Goal: Task Accomplishment & Management: Complete application form

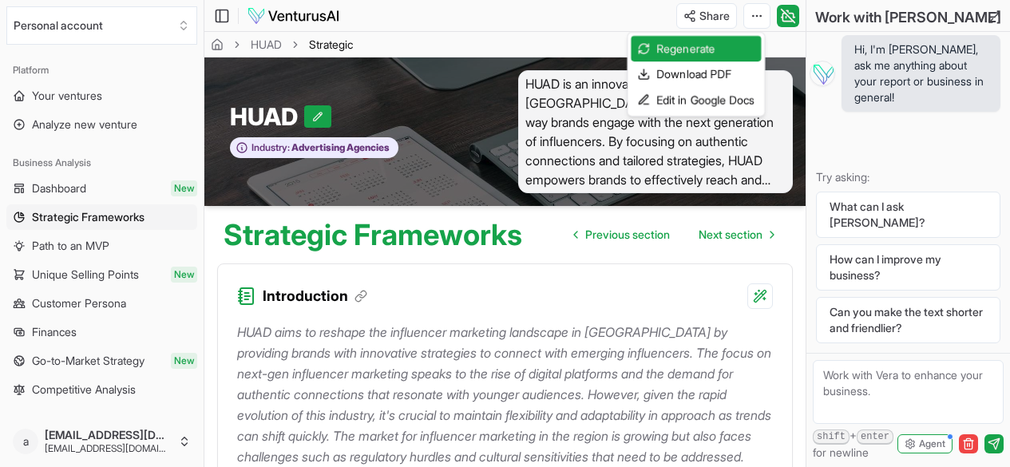
scroll to position [3889, 0]
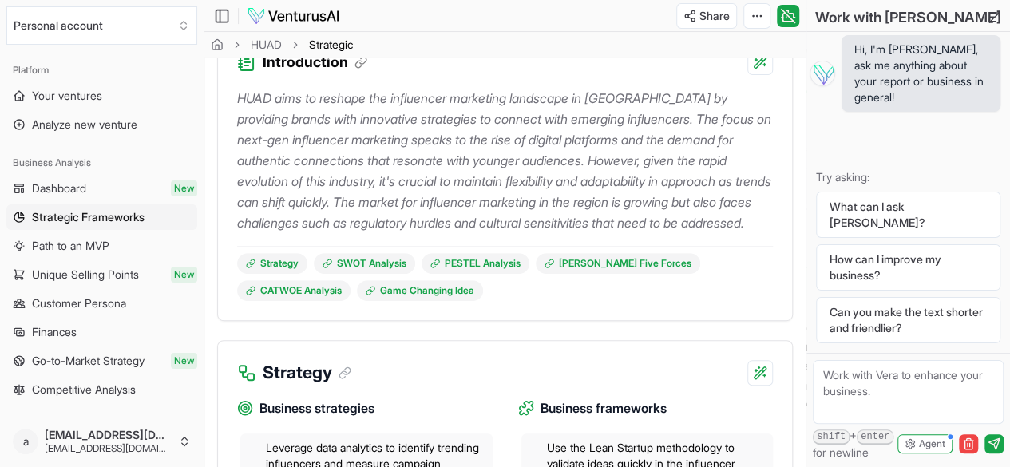
scroll to position [235, 0]
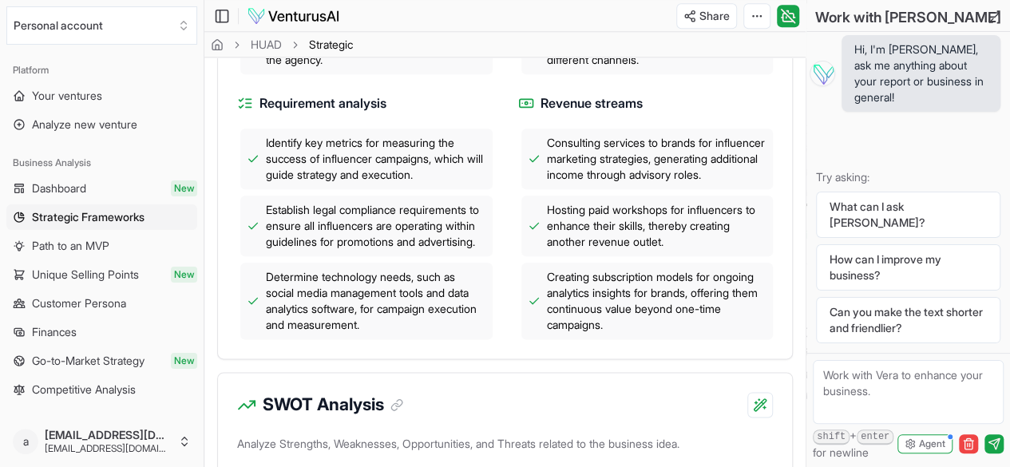
scroll to position [839, 0]
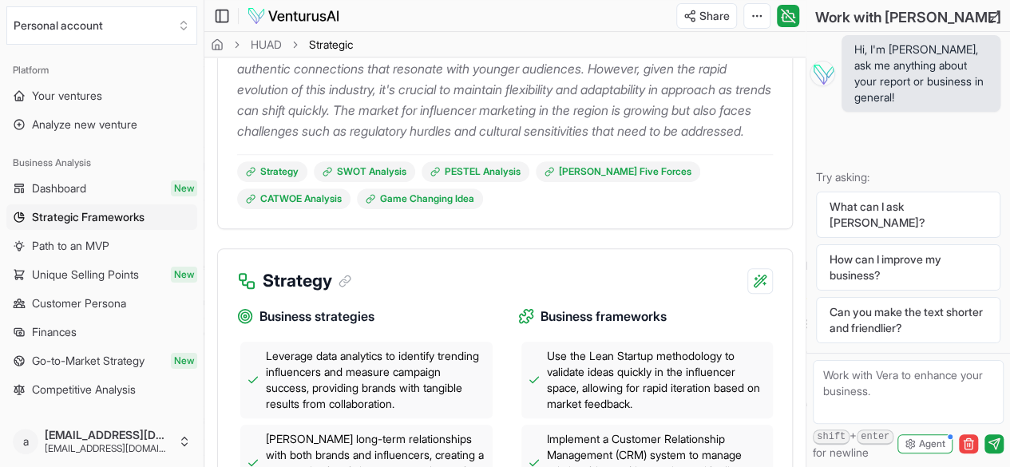
scroll to position [0, 0]
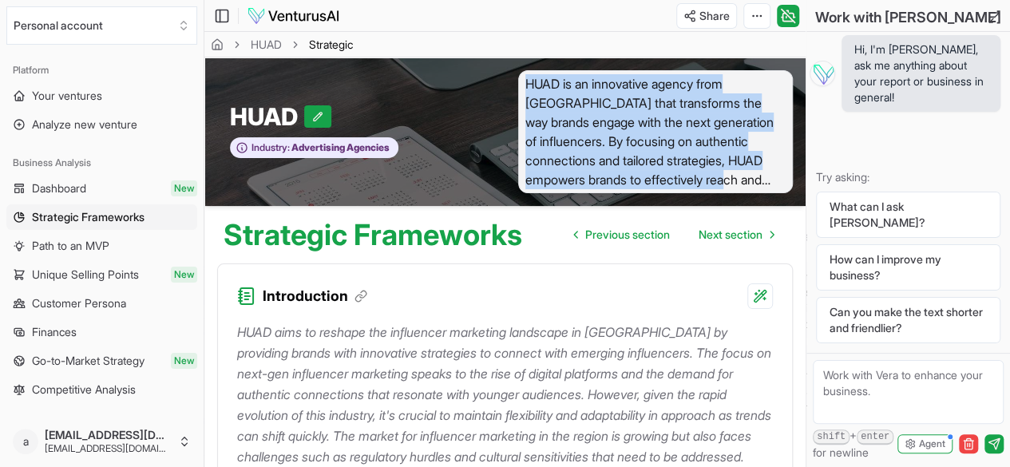
drag, startPoint x: 767, startPoint y: 160, endPoint x: 521, endPoint y: 52, distance: 268.6
click at [521, 70] on span "HUAD is an innovative agency from [GEOGRAPHIC_DATA] that transforms the way bra…" at bounding box center [656, 131] width 276 height 123
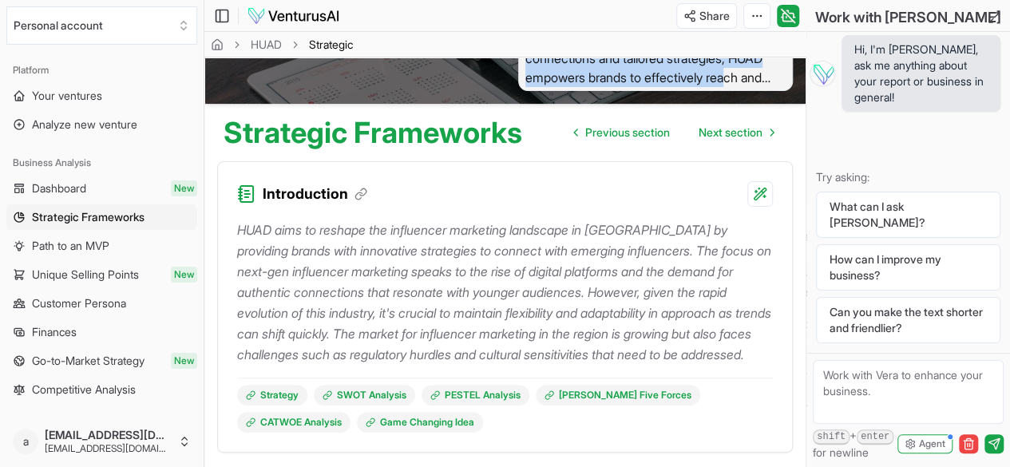
scroll to position [101, 0]
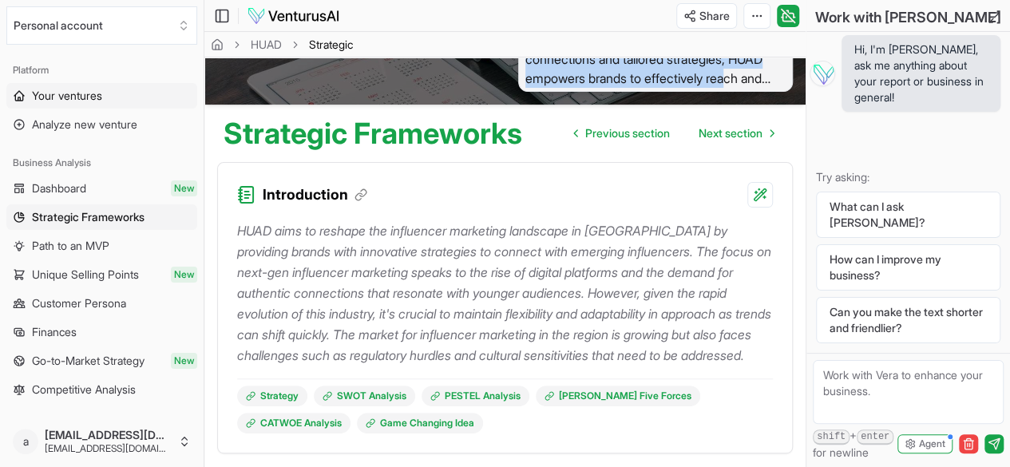
click at [90, 106] on link "Your ventures" at bounding box center [101, 96] width 191 height 26
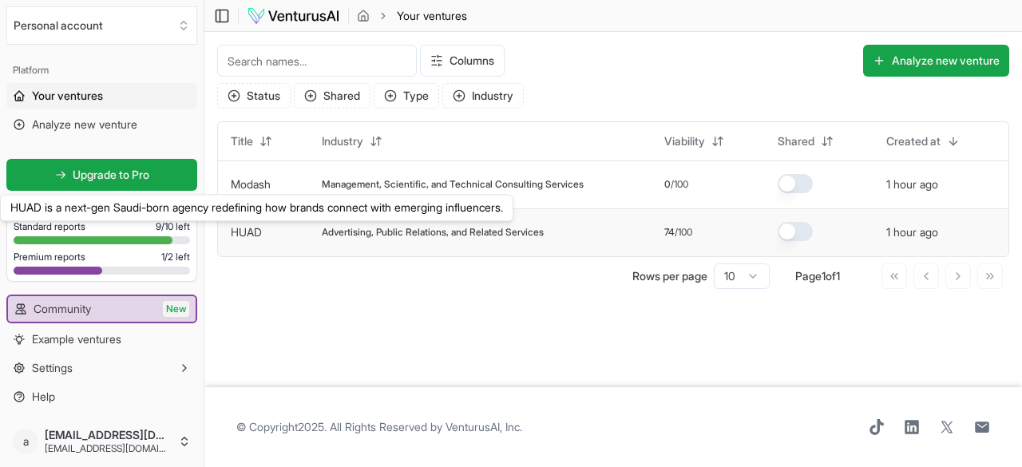
click at [249, 236] on link "HUAD" at bounding box center [246, 232] width 31 height 14
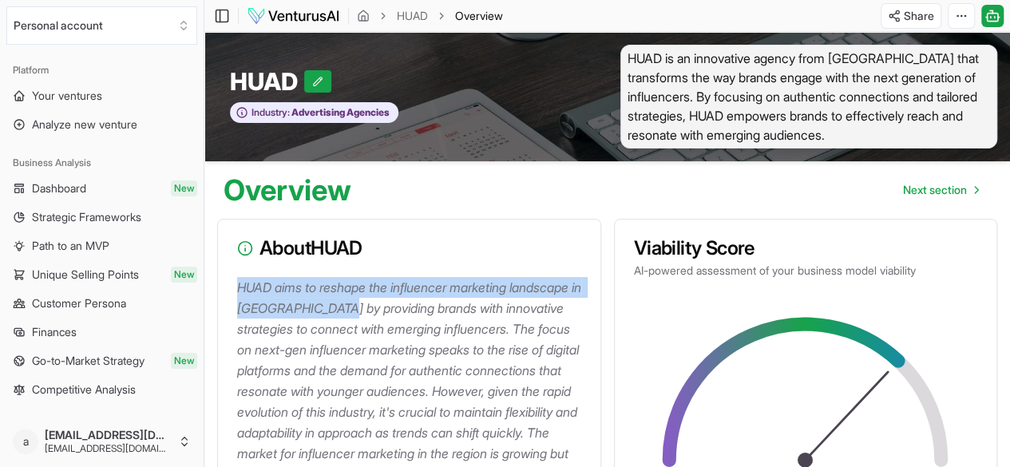
drag, startPoint x: 240, startPoint y: 294, endPoint x: 417, endPoint y: 311, distance: 178.1
click at [417, 311] on p "HUAD aims to reshape the influencer marketing landscape in [GEOGRAPHIC_DATA] by…" at bounding box center [412, 391] width 351 height 228
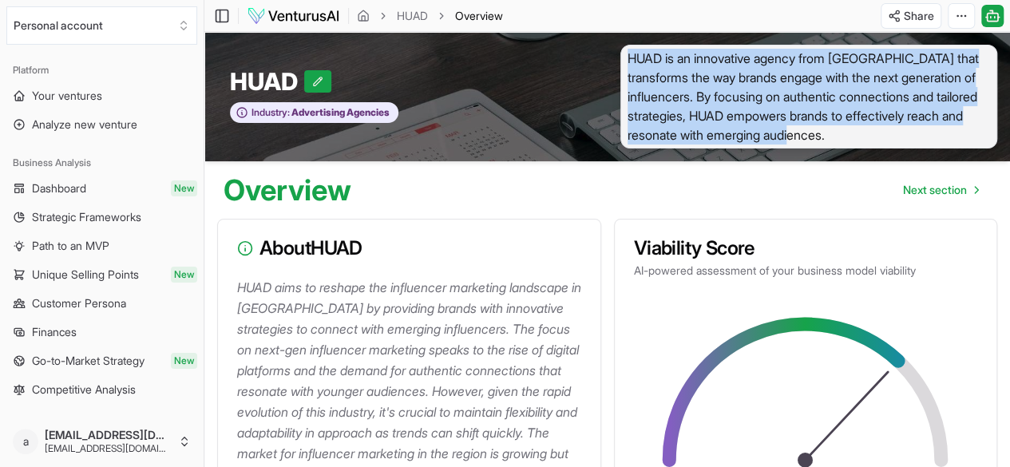
drag, startPoint x: 898, startPoint y: 138, endPoint x: 608, endPoint y: 59, distance: 300.5
click at [608, 59] on div "HUAD is an innovative agency from [GEOGRAPHIC_DATA] that transforms the way bra…" at bounding box center [809, 97] width 403 height 104
copy span "HUAD is an innovative agency from [GEOGRAPHIC_DATA] that transforms the way bra…"
click at [61, 94] on span "Your ventures" at bounding box center [67, 96] width 70 height 16
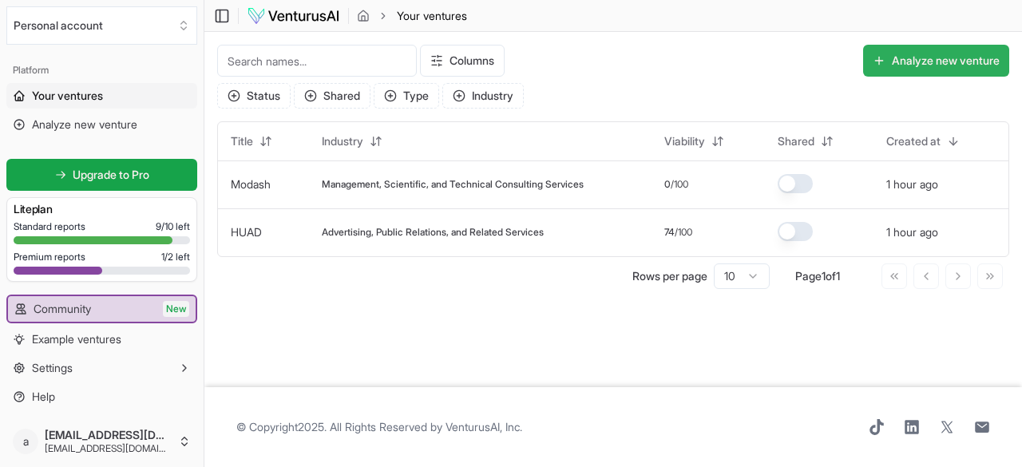
click at [923, 58] on button "Analyze new venture" at bounding box center [936, 61] width 146 height 32
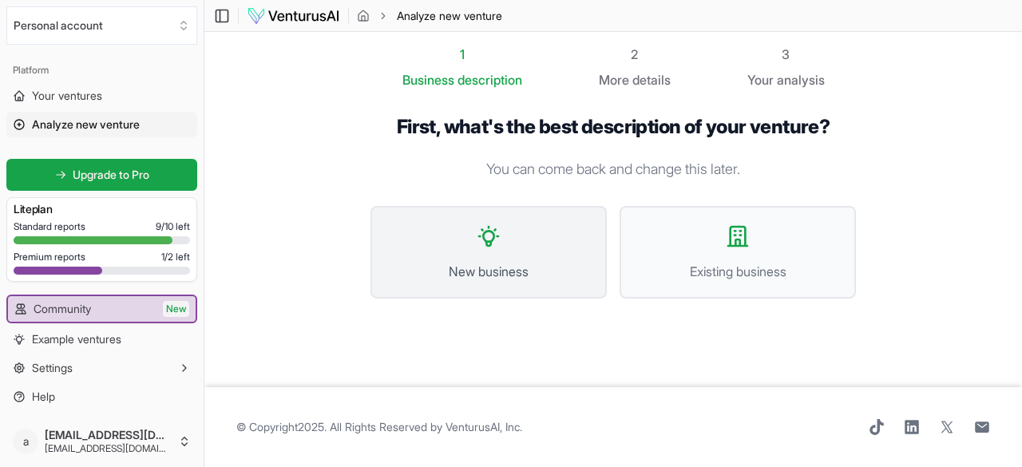
click at [557, 250] on button "New business" at bounding box center [489, 252] width 236 height 93
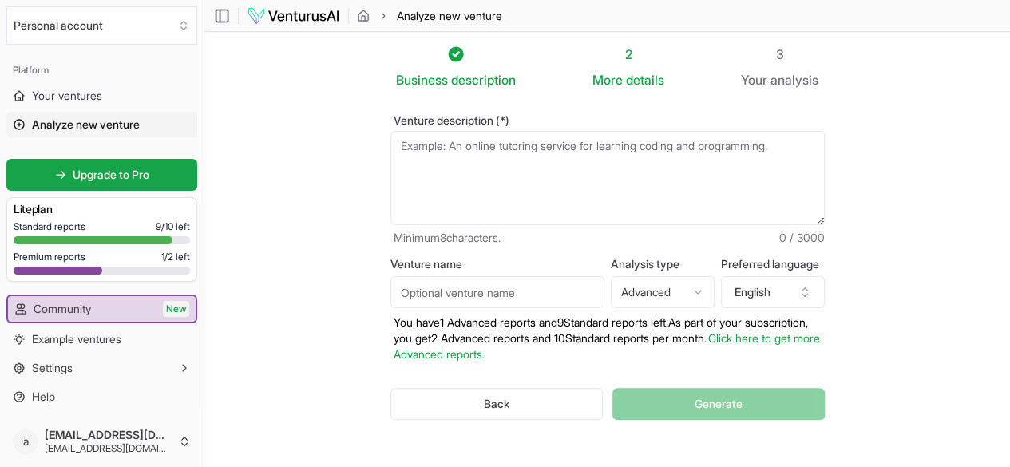
click at [431, 163] on textarea "Venture description (*)" at bounding box center [608, 178] width 434 height 94
paste textarea "HUAD is an innovative agency from [GEOGRAPHIC_DATA] that transforms the way bra…"
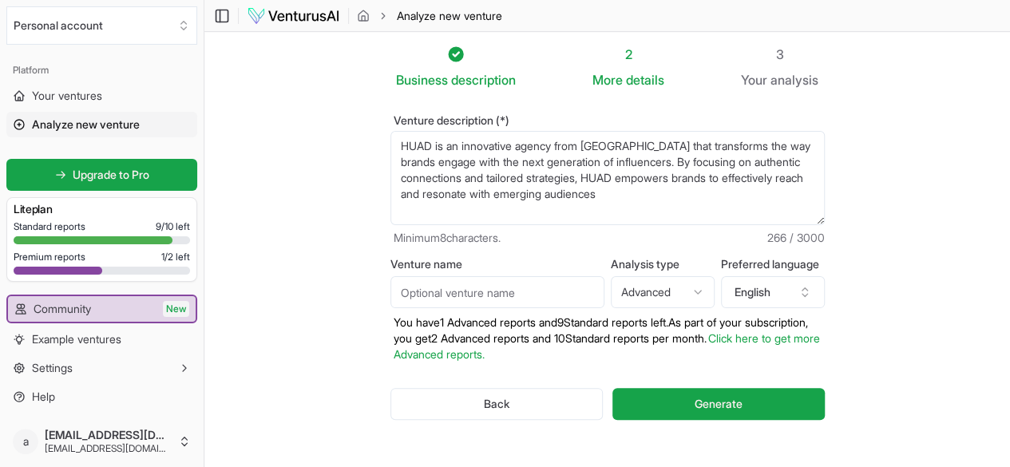
type textarea "HUAD is an innovative agency from [GEOGRAPHIC_DATA] that transforms the way bra…"
click at [447, 284] on input "Venture name" at bounding box center [498, 292] width 214 height 32
type input "HUAD AR"
click at [795, 297] on button "English" at bounding box center [773, 292] width 104 height 32
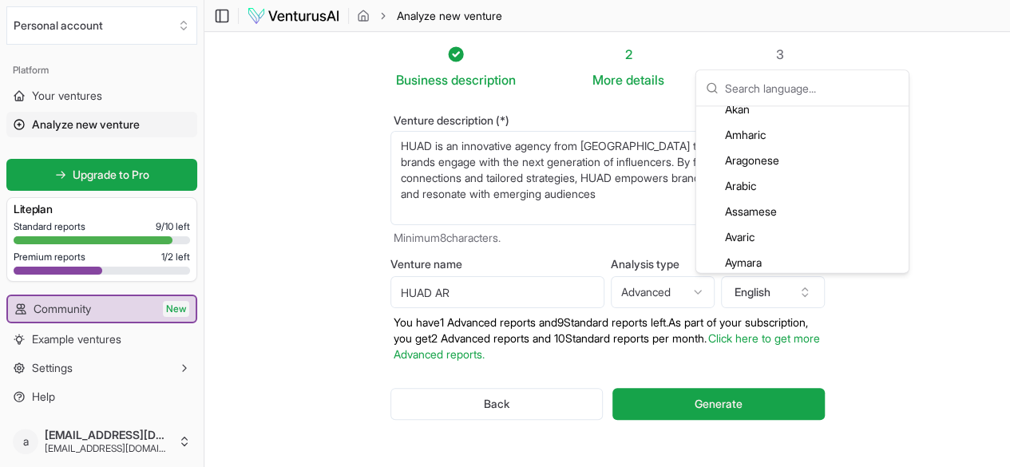
scroll to position [115, 0]
click at [752, 182] on div "Arabic" at bounding box center [803, 186] width 206 height 26
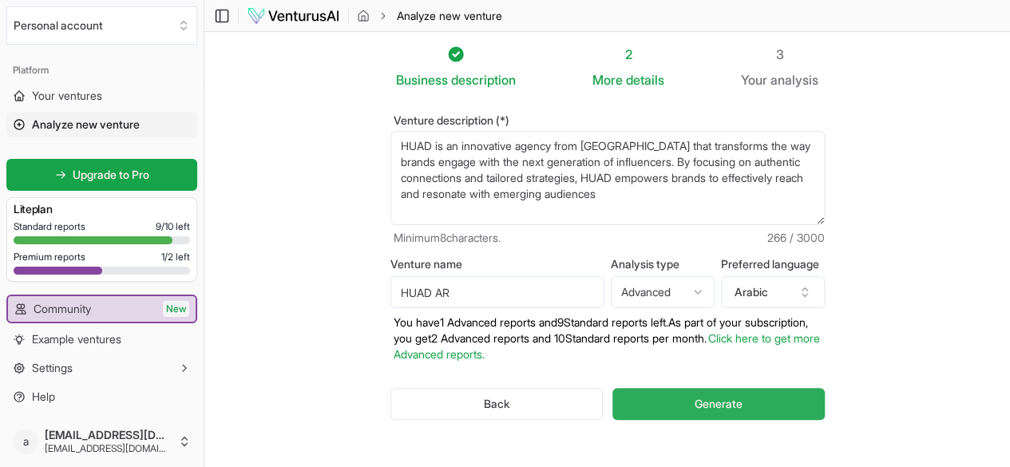
click at [696, 405] on button "Generate" at bounding box center [719, 404] width 212 height 32
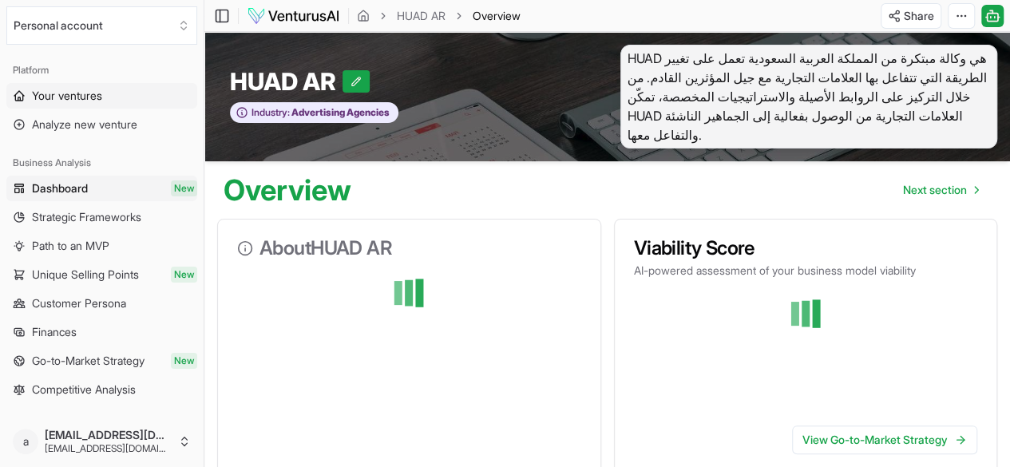
click at [58, 96] on span "Your ventures" at bounding box center [67, 96] width 70 height 16
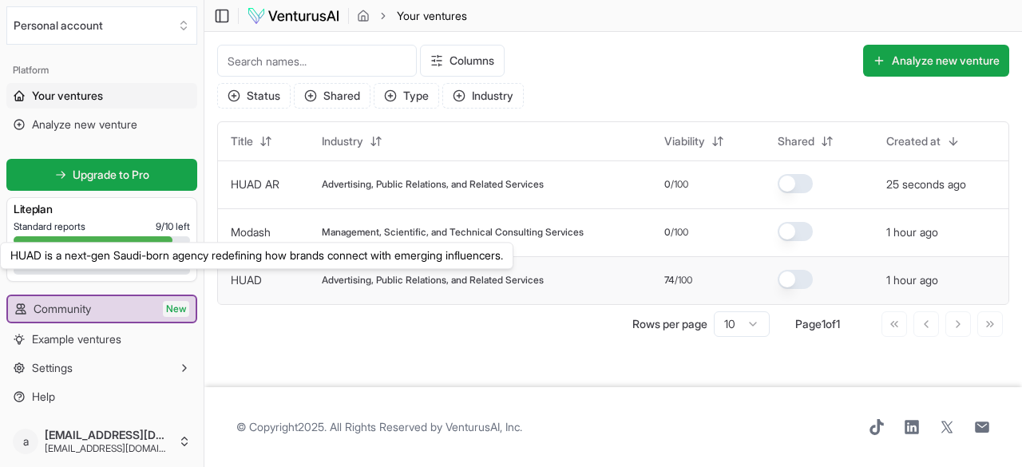
click at [260, 284] on link "HUAD" at bounding box center [246, 280] width 31 height 14
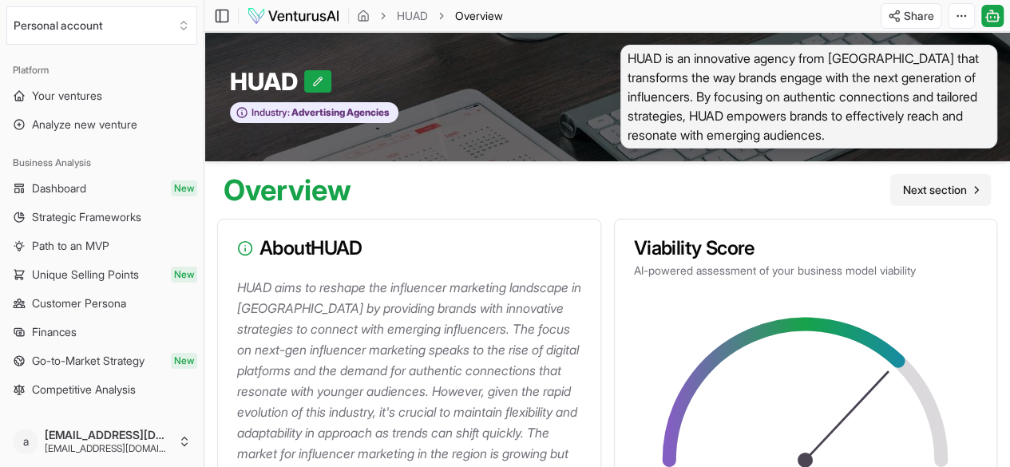
click at [920, 196] on span "Next section" at bounding box center [935, 190] width 64 height 16
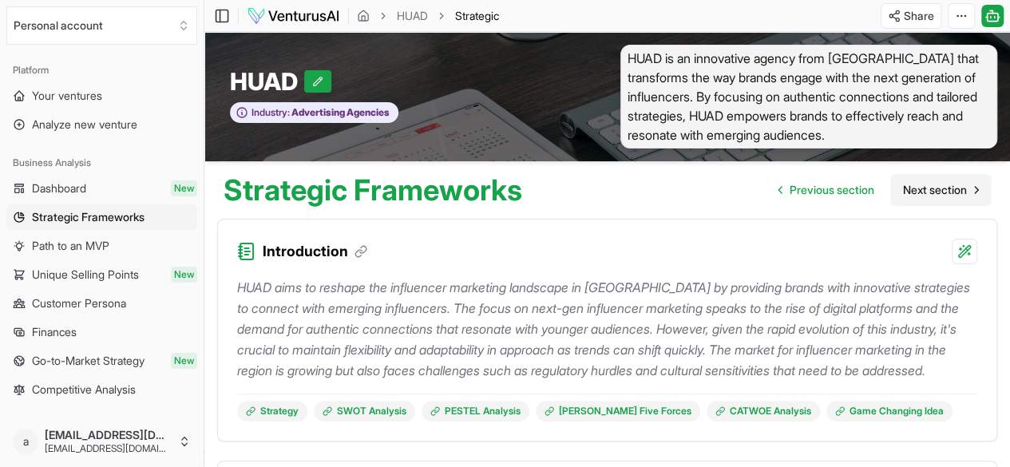
click at [931, 192] on span "Next section" at bounding box center [935, 190] width 64 height 16
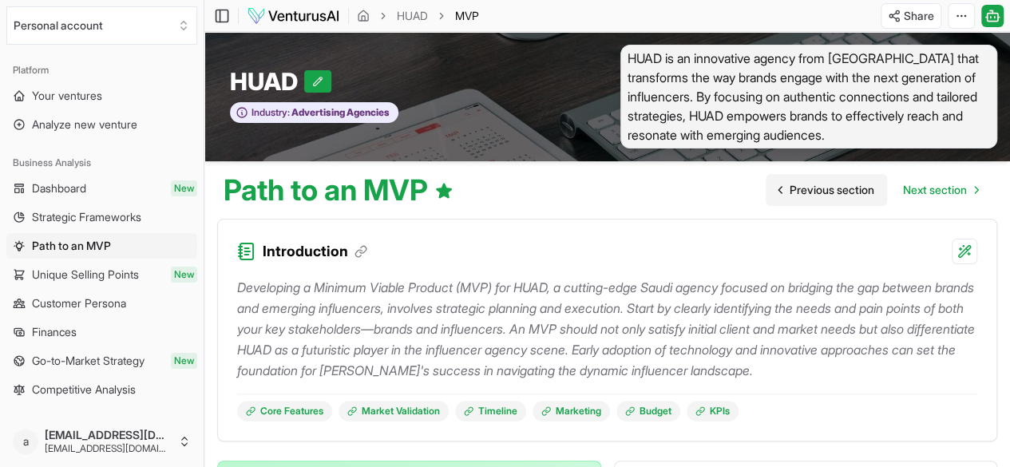
click at [812, 190] on span "Previous section" at bounding box center [832, 190] width 85 height 16
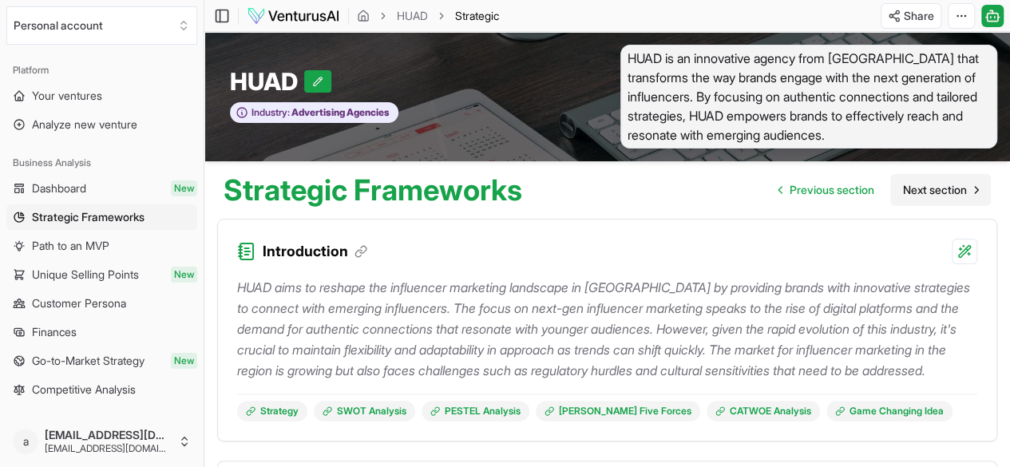
click at [941, 193] on span "Next section" at bounding box center [935, 190] width 64 height 16
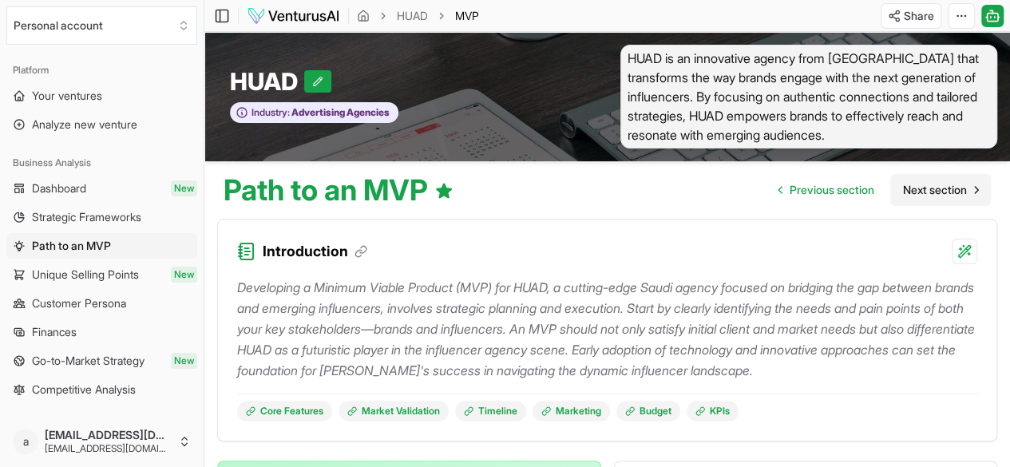
click at [942, 194] on span "Next section" at bounding box center [935, 190] width 64 height 16
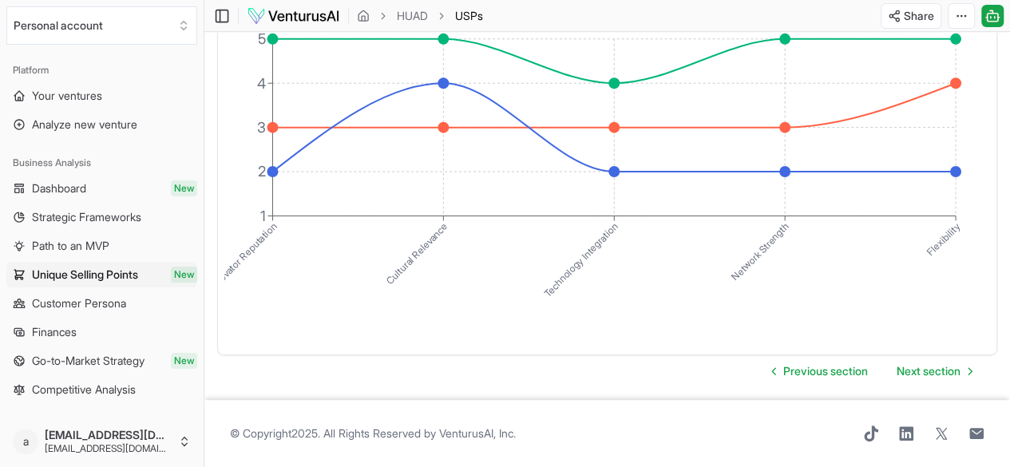
scroll to position [3369, 0]
click at [926, 366] on span "Next section" at bounding box center [929, 371] width 64 height 16
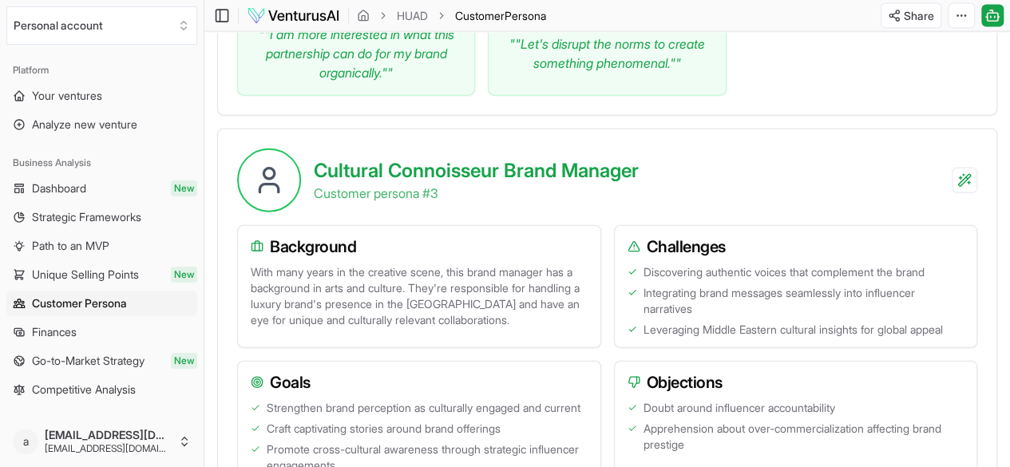
scroll to position [2390, 0]
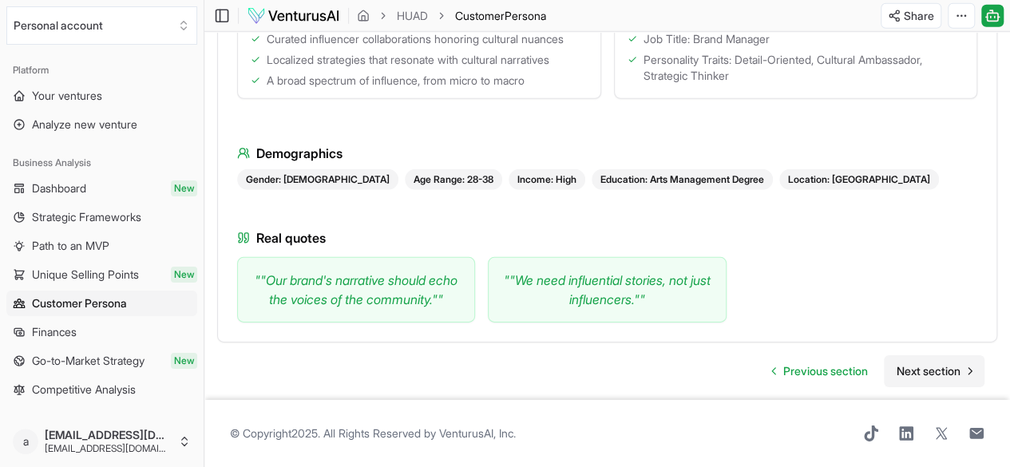
click at [930, 363] on span "Next section" at bounding box center [929, 371] width 64 height 16
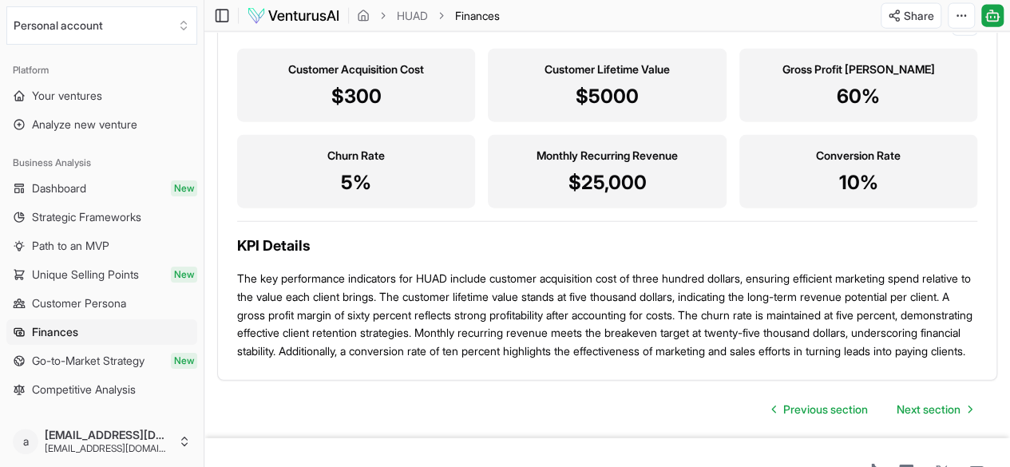
scroll to position [1992, 0]
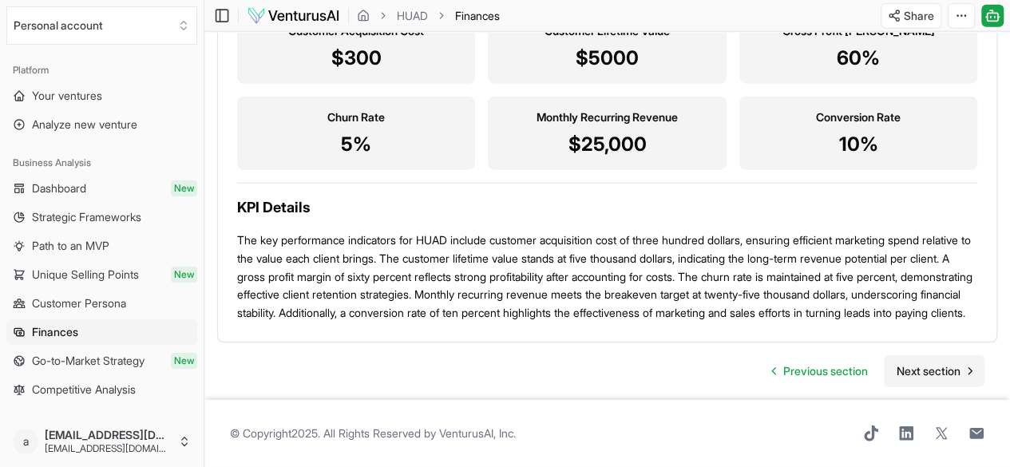
click at [946, 363] on span "Next section" at bounding box center [929, 371] width 64 height 16
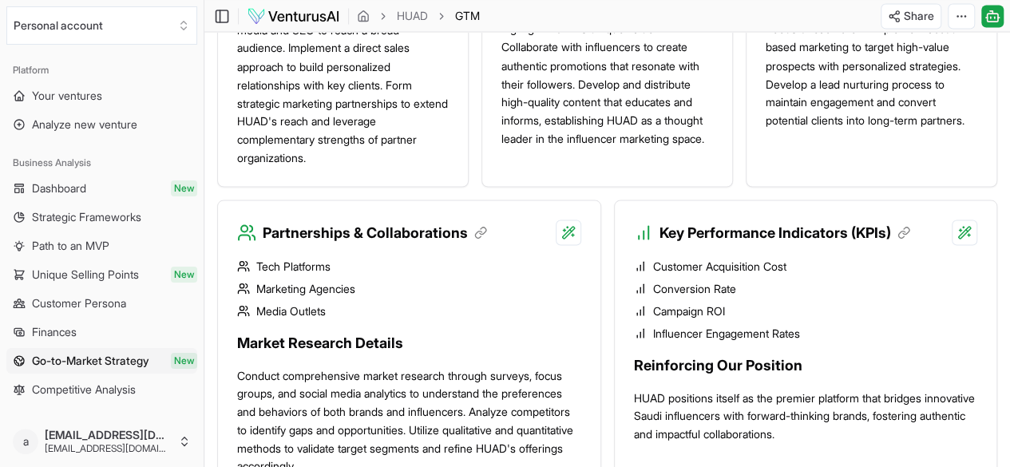
scroll to position [1795, 0]
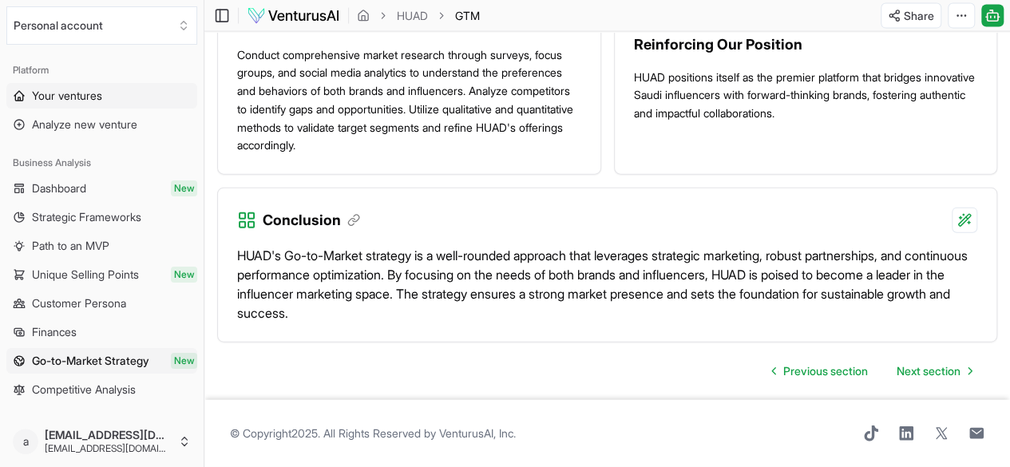
click at [50, 108] on link "Your ventures" at bounding box center [101, 96] width 191 height 26
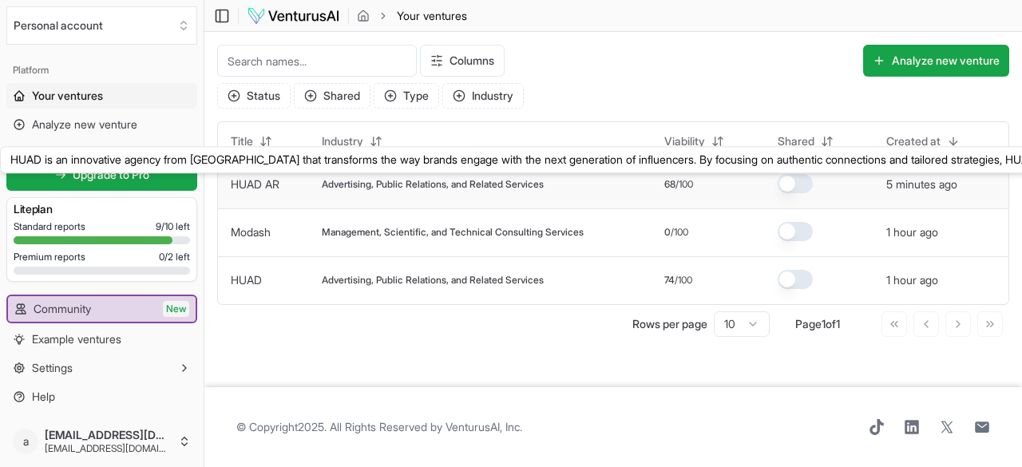
click at [264, 180] on link "HUAD AR" at bounding box center [255, 184] width 49 height 14
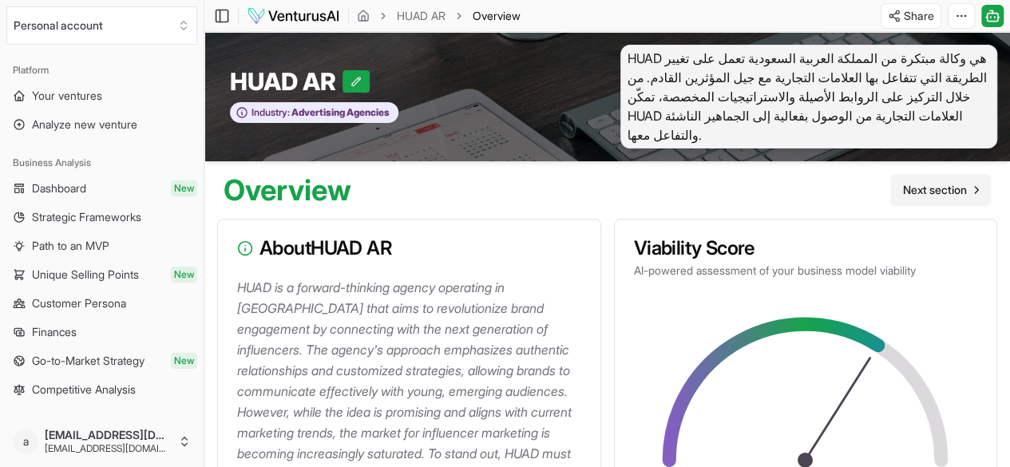
click at [934, 196] on span "Next section" at bounding box center [935, 190] width 64 height 16
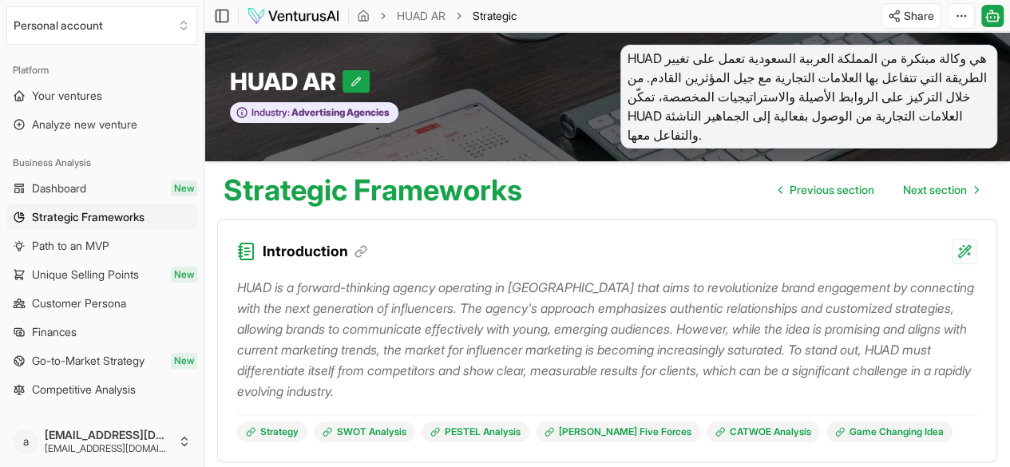
click at [717, 125] on span "HUAD هي وكالة مبتكرة من المملكة العربية السعودية تعمل على تغيير الطريقة التي تت…" at bounding box center [810, 97] width 378 height 104
click at [912, 187] on span "Next section" at bounding box center [935, 190] width 64 height 16
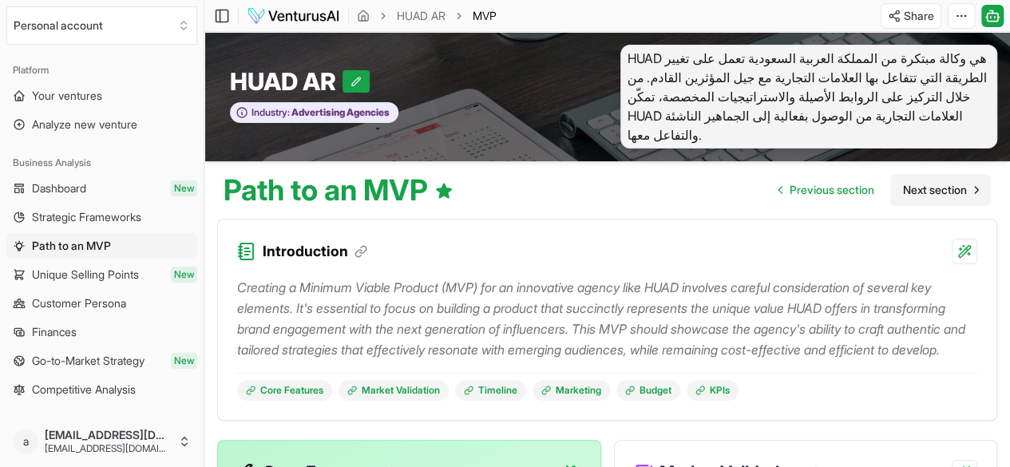
click at [933, 185] on span "Next section" at bounding box center [935, 190] width 64 height 16
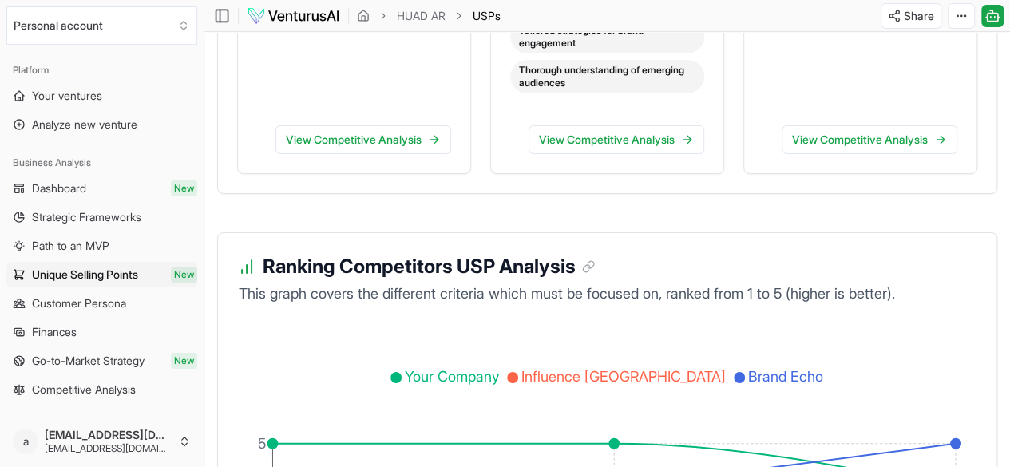
scroll to position [2686, 0]
click at [65, 92] on span "Your ventures" at bounding box center [67, 96] width 70 height 16
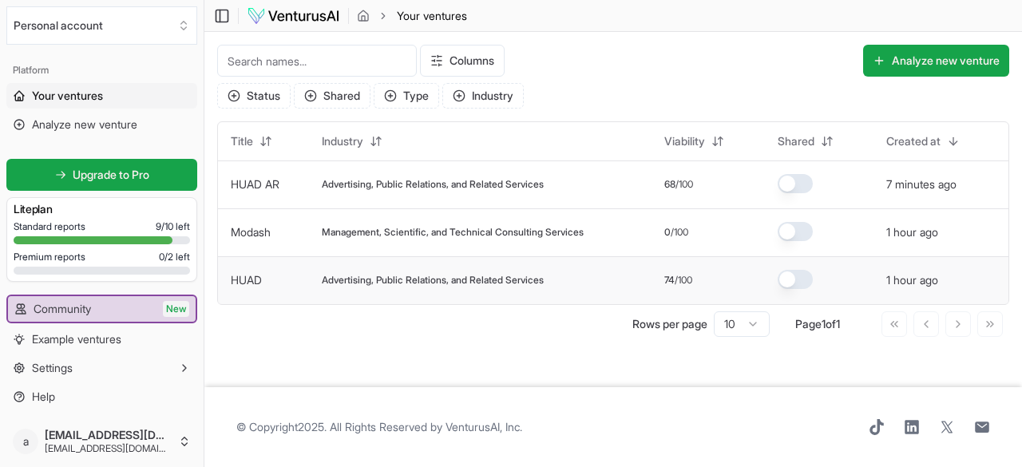
click at [299, 284] on td "HUAD" at bounding box center [263, 280] width 91 height 48
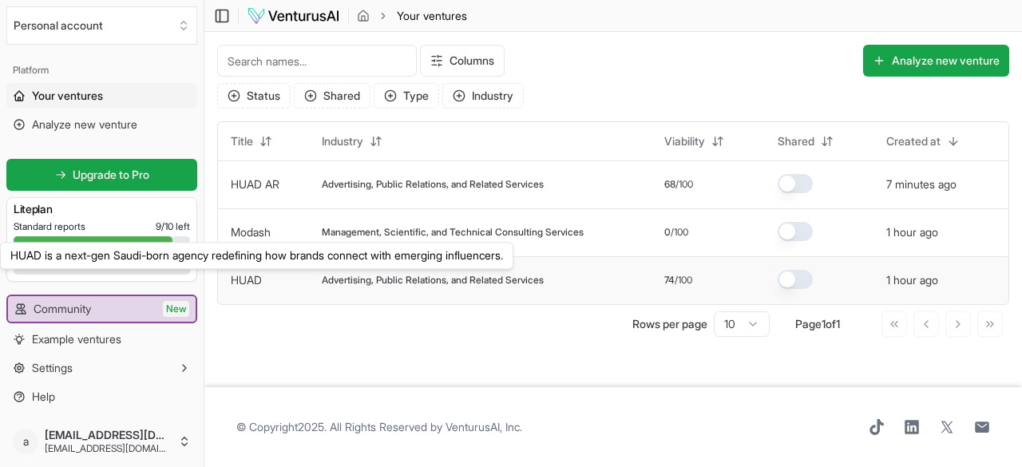
click at [260, 283] on link "HUAD" at bounding box center [246, 280] width 31 height 14
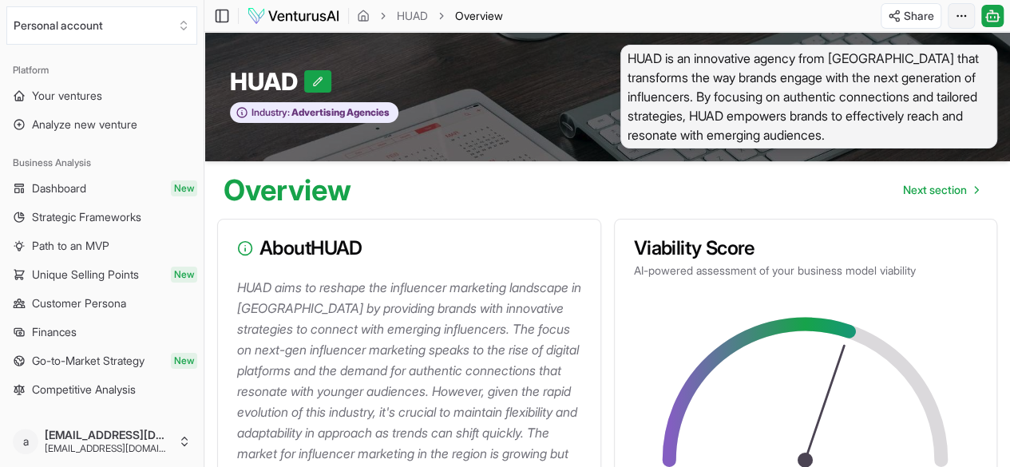
click at [963, 13] on html "We value your privacy We use cookies to enhance your browsing experience, serve…" at bounding box center [505, 233] width 1010 height 467
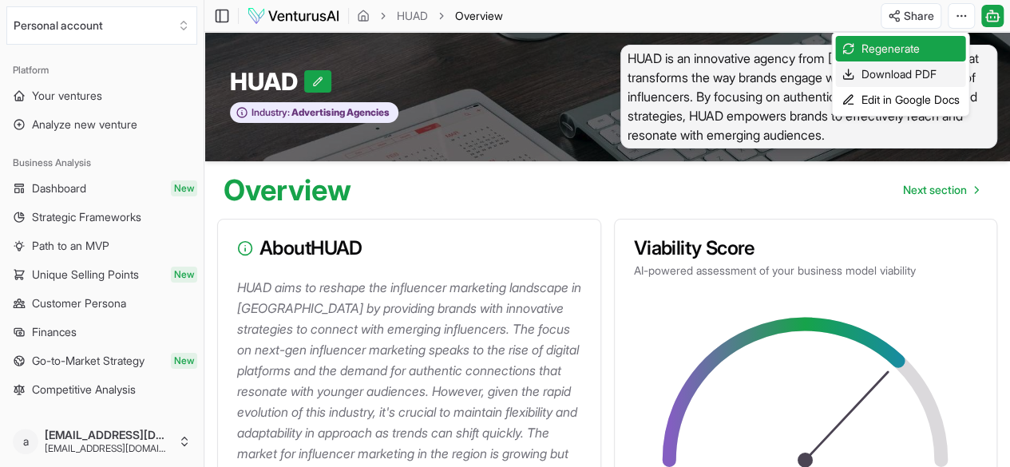
click at [904, 70] on div "Download PDF" at bounding box center [900, 74] width 130 height 26
